Goal: Task Accomplishment & Management: Manage account settings

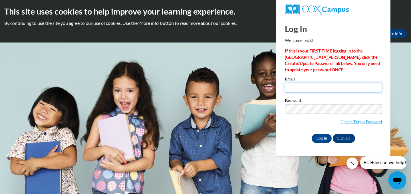
click at [295, 90] on input "Email" at bounding box center [333, 88] width 97 height 10
type input "houlihanm@ripon.k12.wi.us"
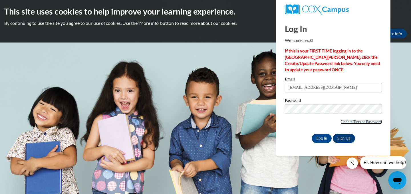
click at [356, 121] on link "Update/Forgot Password" at bounding box center [360, 121] width 41 height 5
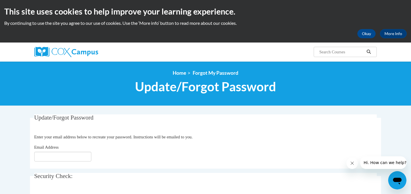
click at [73, 151] on div "Email Address" at bounding box center [205, 152] width 342 height 17
click at [75, 153] on input "Email Address" at bounding box center [62, 157] width 57 height 10
type input "houlihanm@ripon.k12.wi.us"
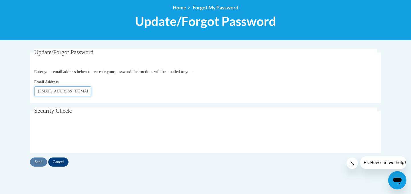
scroll to position [66, 0]
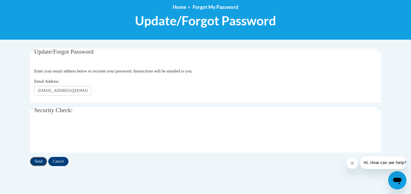
click at [39, 163] on input "Send" at bounding box center [38, 161] width 17 height 9
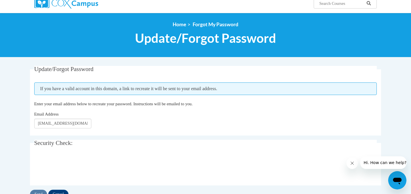
scroll to position [49, 0]
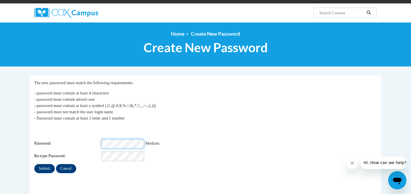
scroll to position [40, 0]
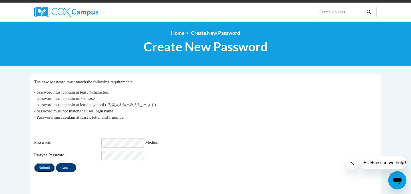
click at [43, 166] on input "Submit" at bounding box center [44, 167] width 21 height 9
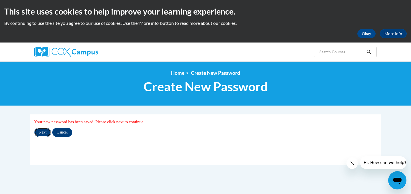
click at [44, 128] on input "Next" at bounding box center [42, 132] width 17 height 9
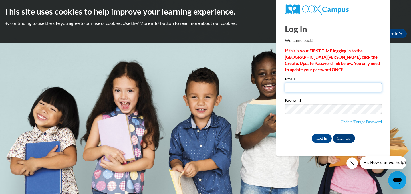
click at [298, 92] on input "Email" at bounding box center [333, 88] width 97 height 10
type input "[EMAIL_ADDRESS][DOMAIN_NAME]"
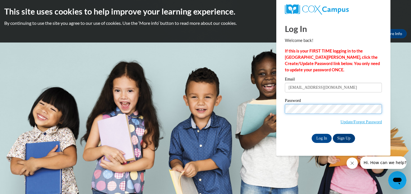
click at [311, 134] on input "Log In" at bounding box center [321, 138] width 20 height 9
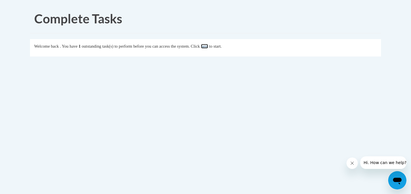
click at [208, 48] on link "here" at bounding box center [204, 46] width 7 height 5
